Goal: Transaction & Acquisition: Purchase product/service

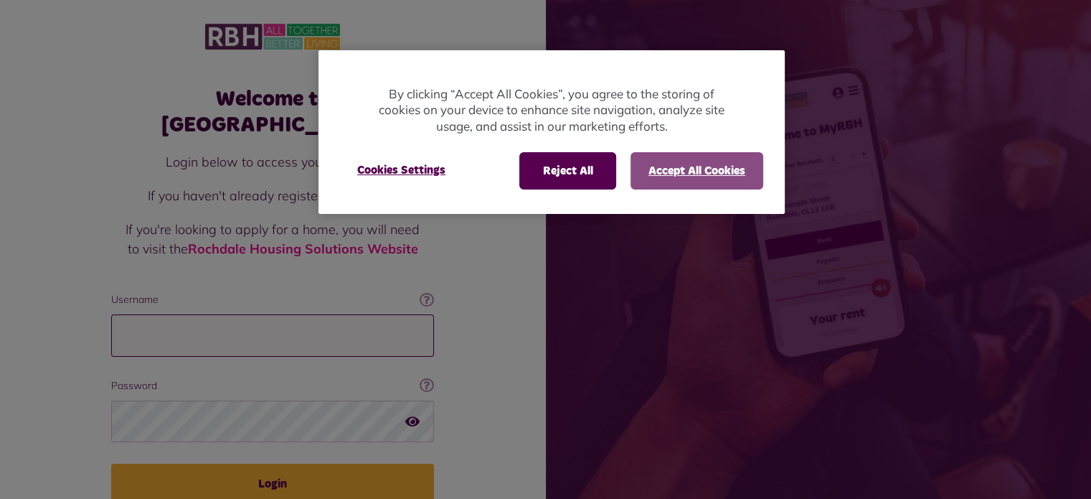
type input "**********"
click at [686, 181] on button "Accept All Cookies" at bounding box center [696, 170] width 133 height 37
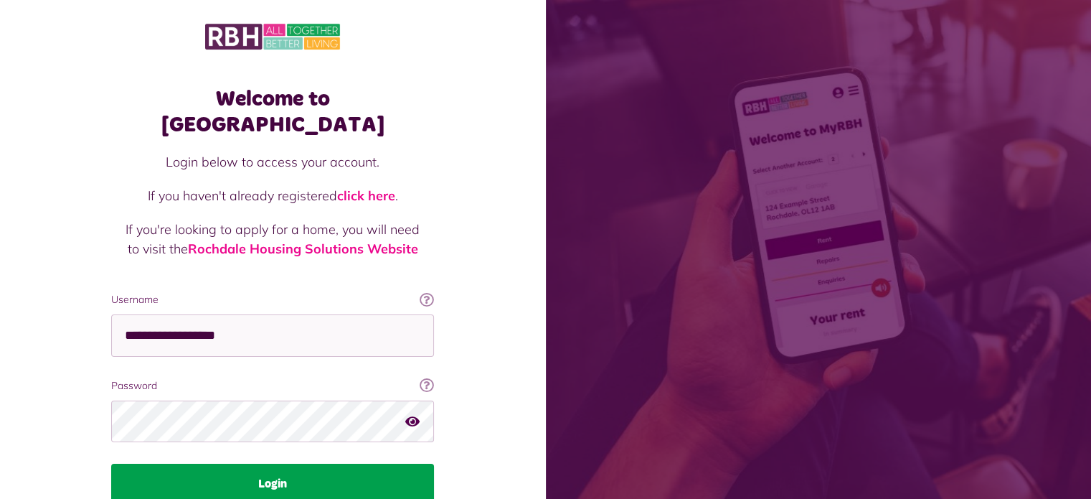
click at [250, 463] on button "Login" at bounding box center [272, 483] width 323 height 40
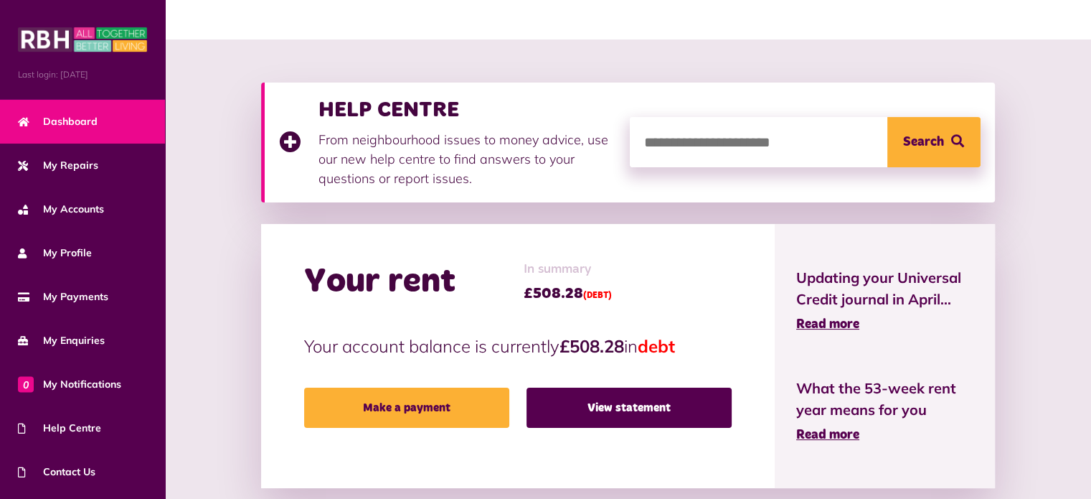
scroll to position [136, 0]
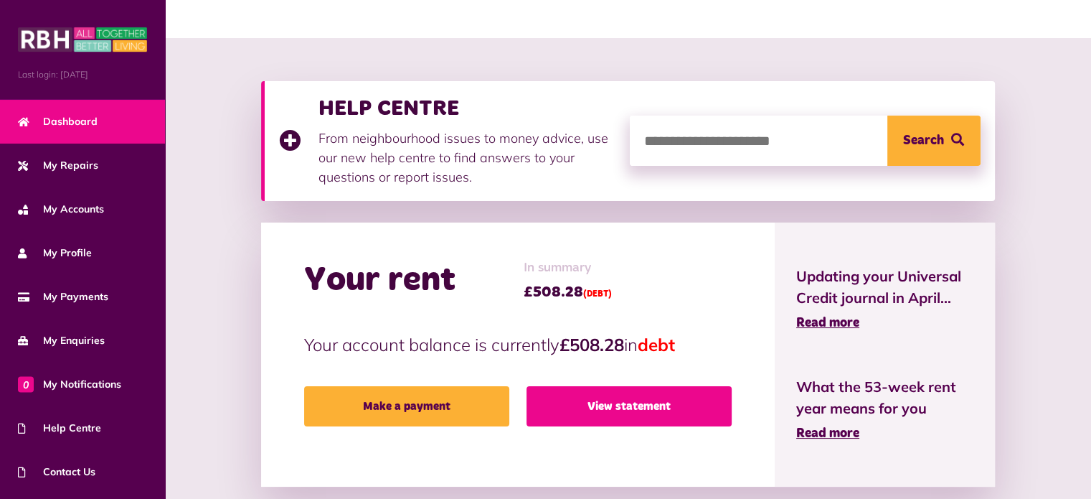
click at [601, 397] on link "View statement" at bounding box center [628, 406] width 205 height 40
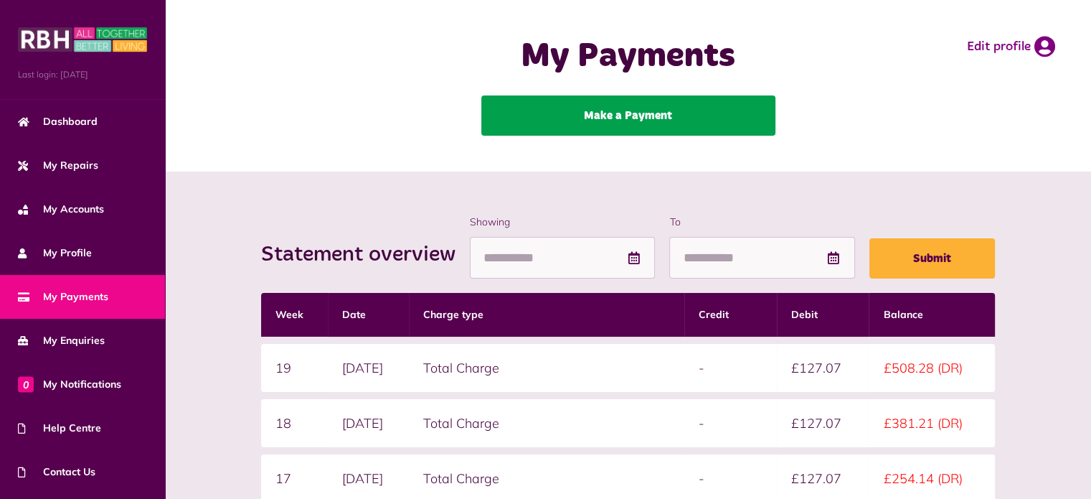
click at [638, 126] on link "Make a Payment" at bounding box center [628, 115] width 294 height 40
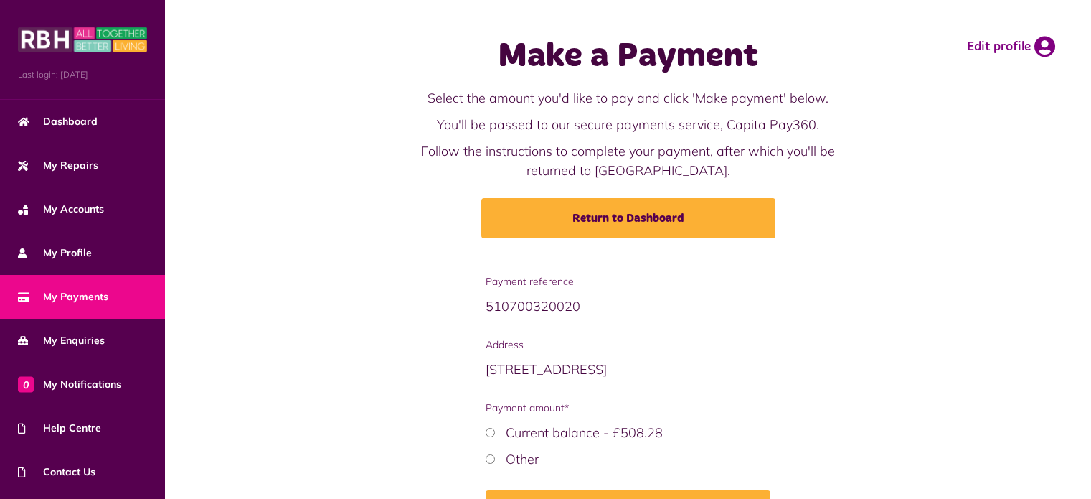
scroll to position [40, 0]
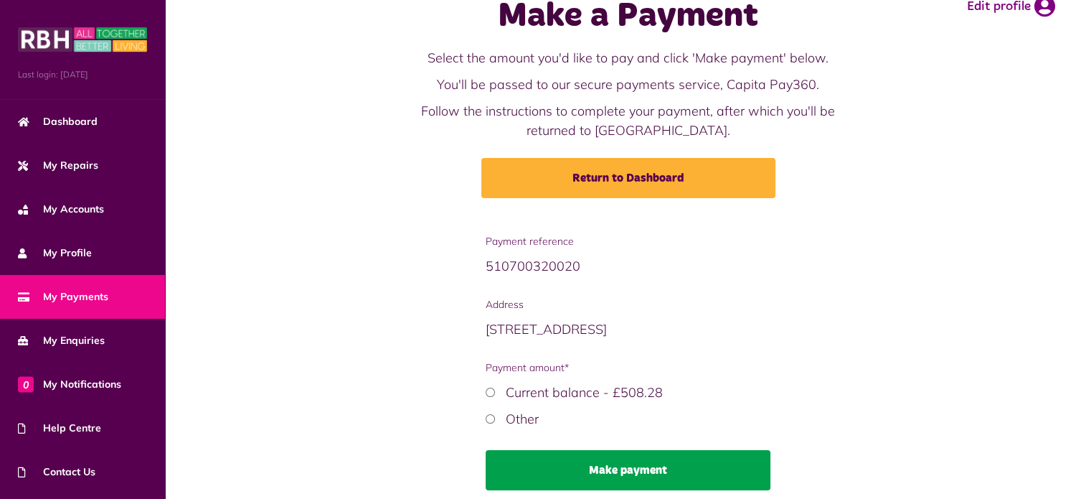
click at [641, 478] on button "Make payment" at bounding box center [628, 470] width 285 height 40
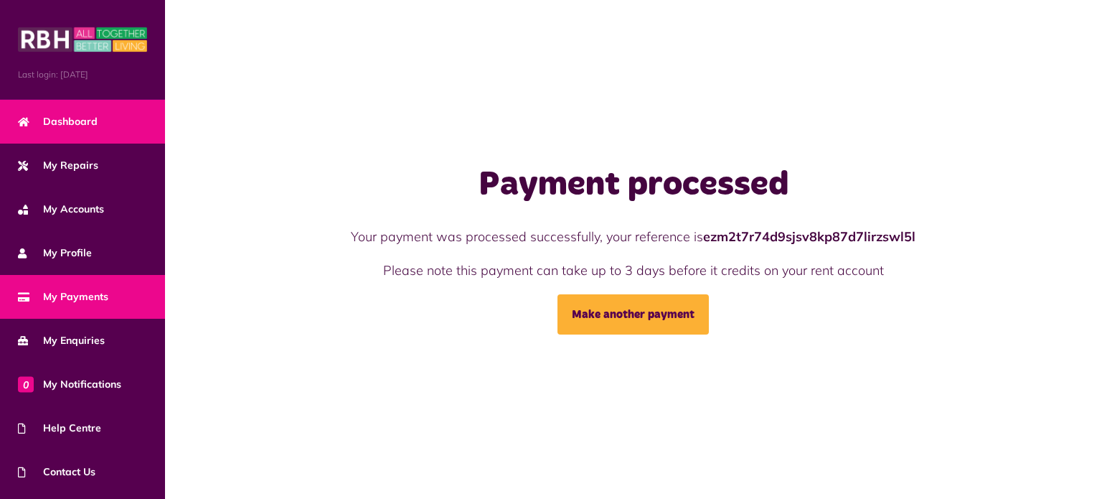
click at [81, 123] on span "Dashboard" at bounding box center [58, 121] width 80 height 15
